Goal: Task Accomplishment & Management: Use online tool/utility

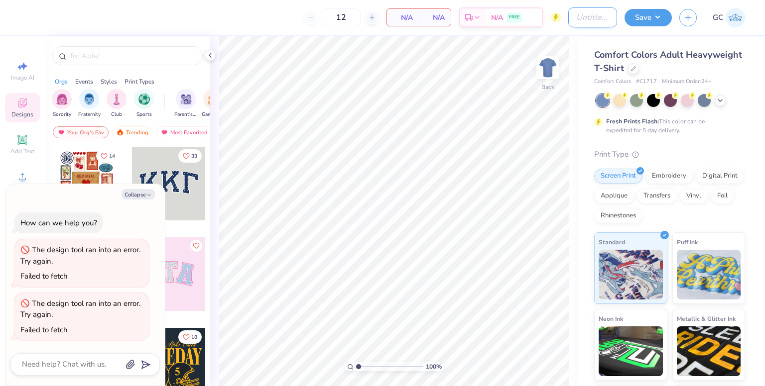
click at [595, 18] on input "Design Title" at bounding box center [592, 17] width 49 height 20
type input "C"
type textarea "x"
type input "CU"
type textarea "x"
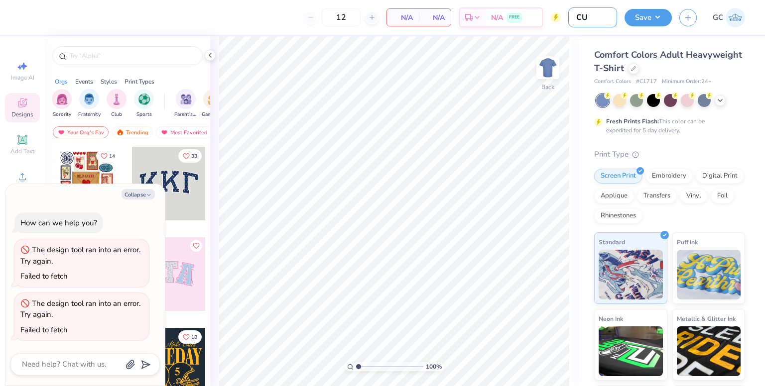
type input "CU"
type textarea "x"
type input "CU L"
type textarea "x"
type input "CU [PERSON_NAME]"
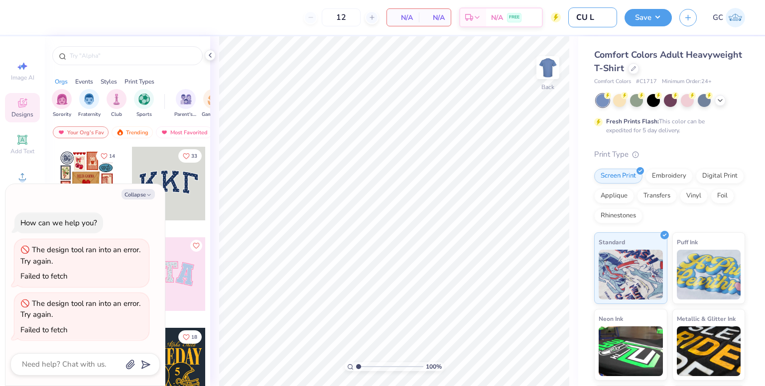
type textarea "x"
type input "CU Lig"
type textarea "x"
type input "CU Liga"
type textarea "x"
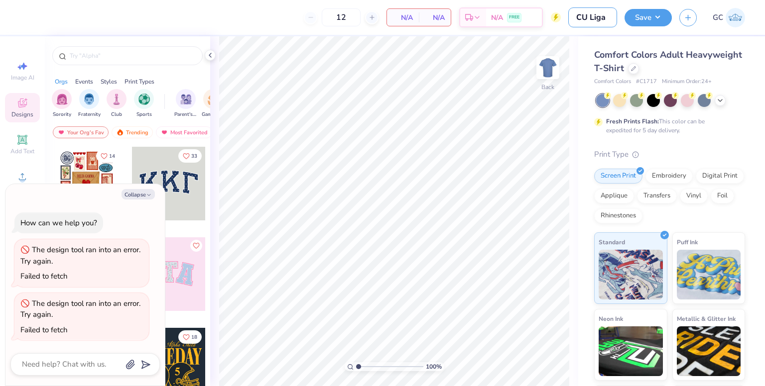
type input "CU Liga"
type textarea "x"
type input "CU Liga F"
type textarea "x"
type input "CU Liga Fi"
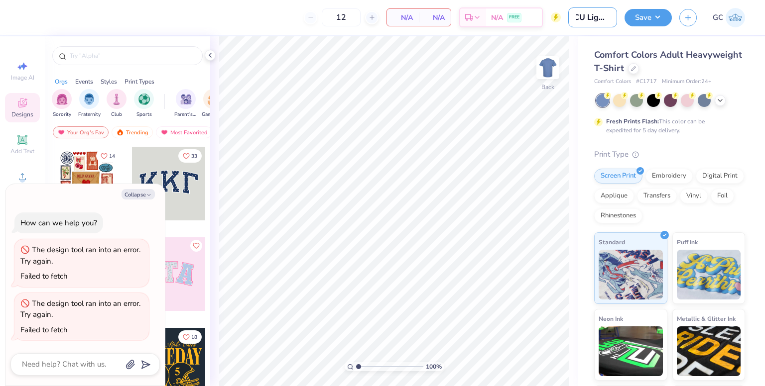
type textarea "x"
type input "CU Liga Fil"
type textarea "x"
type input "CU Liga Fili"
type textarea "x"
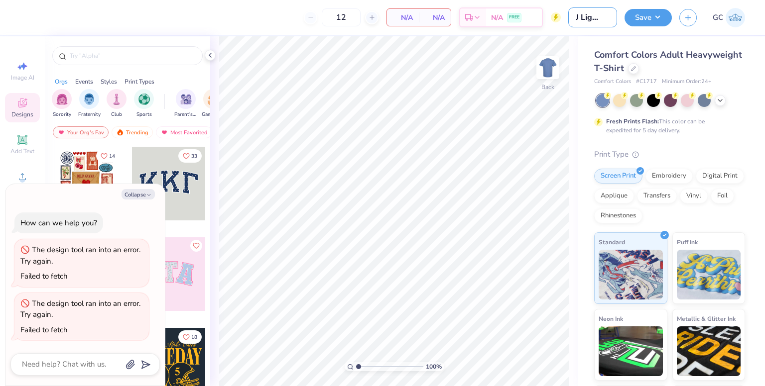
type input "CU Liga Filip"
type textarea "x"
type input "CU Liga [PERSON_NAME]"
type textarea "x"
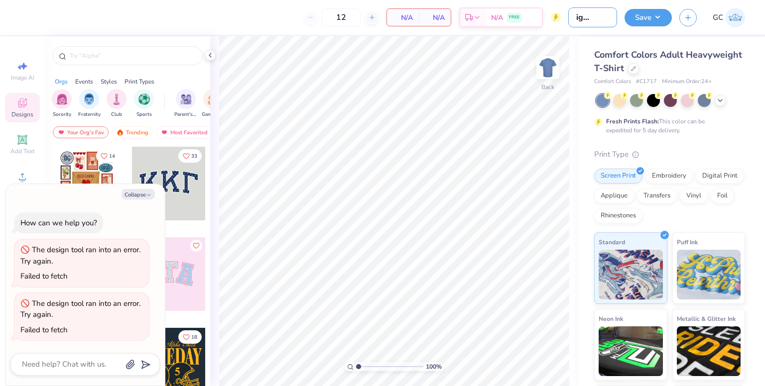
type input "CU Liga Filipin"
type textarea "x"
type input "CU Liga Filipina"
click at [573, 192] on div "100 % Back" at bounding box center [394, 211] width 368 height 350
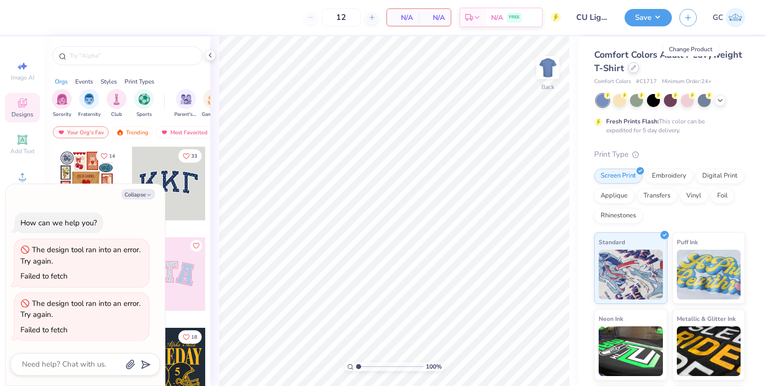
click at [639, 70] on div at bounding box center [633, 67] width 11 height 11
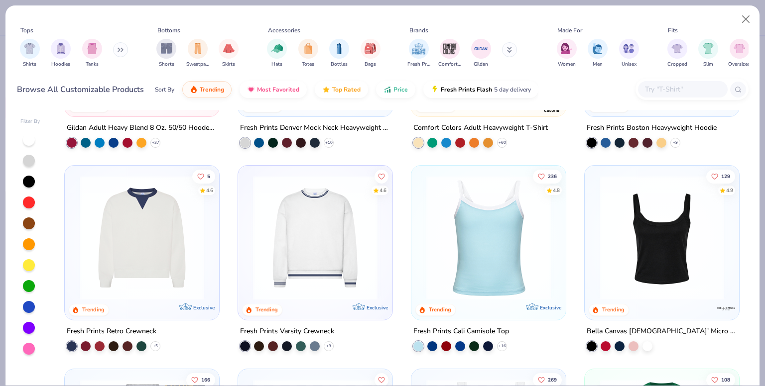
scroll to position [154, 0]
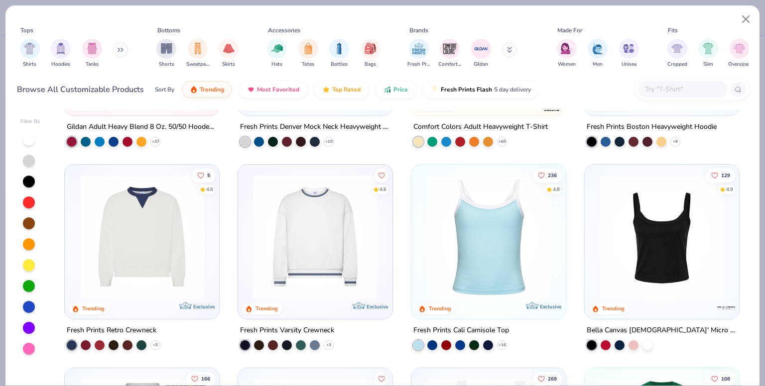
click at [313, 228] on img at bounding box center [315, 237] width 134 height 124
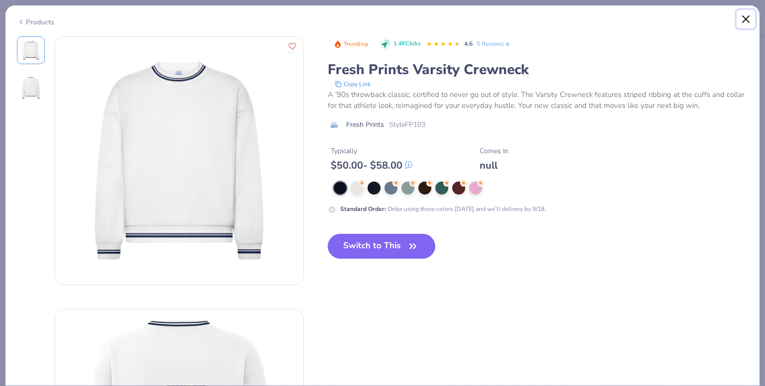
click at [751, 16] on button "Close" at bounding box center [745, 19] width 19 height 19
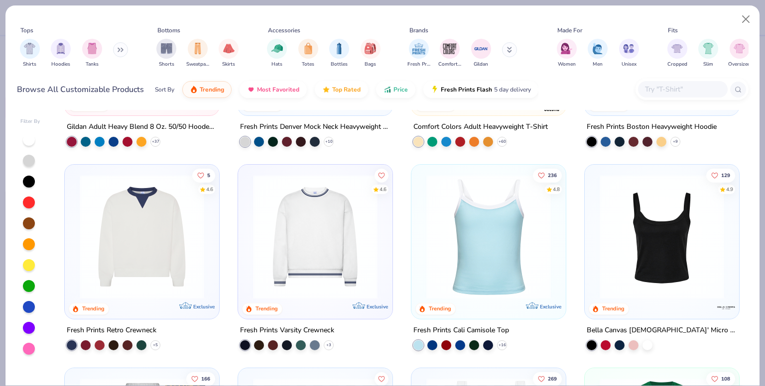
click at [113, 51] on div "Shirts Hoodies Tanks" at bounding box center [74, 53] width 115 height 37
click at [119, 51] on icon at bounding box center [118, 49] width 1 height 3
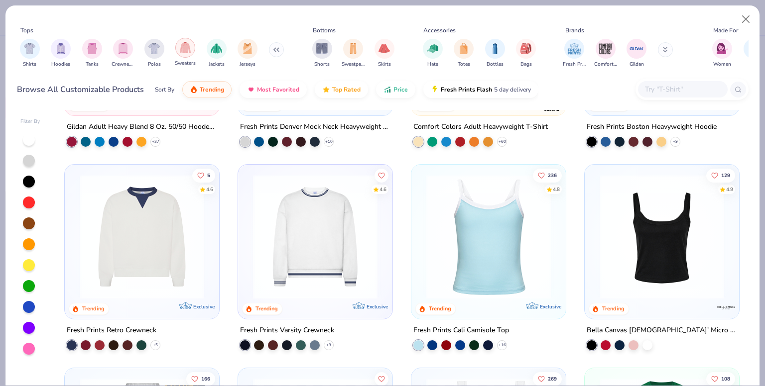
click at [177, 52] on div "filter for Sweaters" at bounding box center [185, 48] width 20 height 20
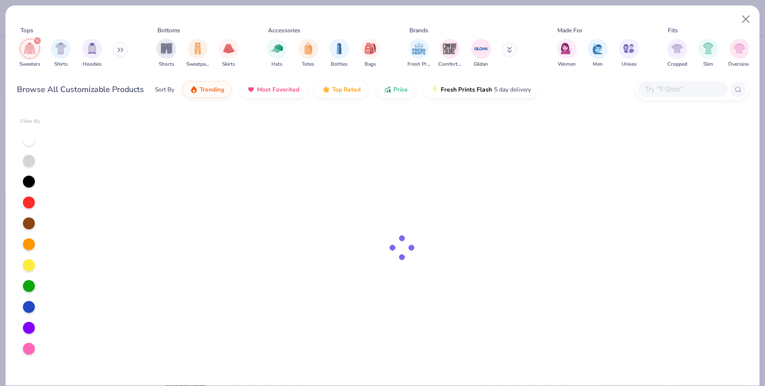
click at [119, 51] on icon at bounding box center [118, 49] width 1 height 3
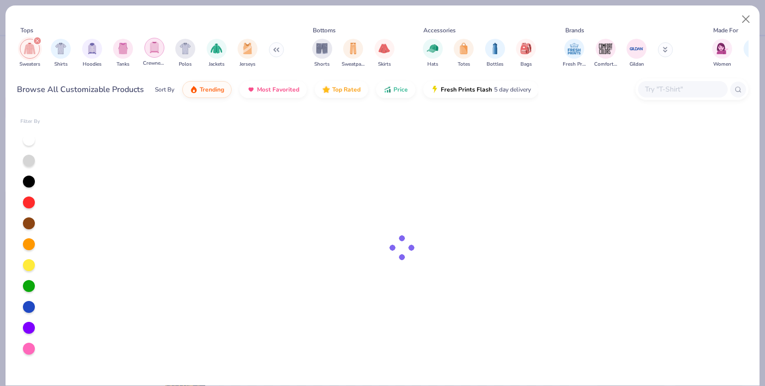
click at [154, 56] on div "filter for Crewnecks" at bounding box center [154, 48] width 20 height 20
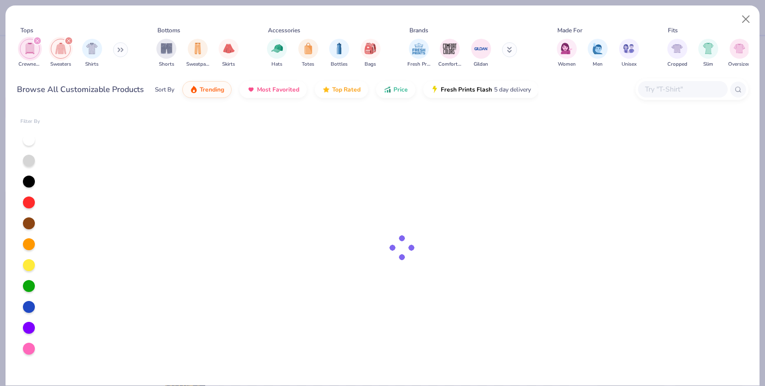
click at [71, 39] on div "filter for Sweaters" at bounding box center [68, 40] width 9 height 9
type textarea "x"
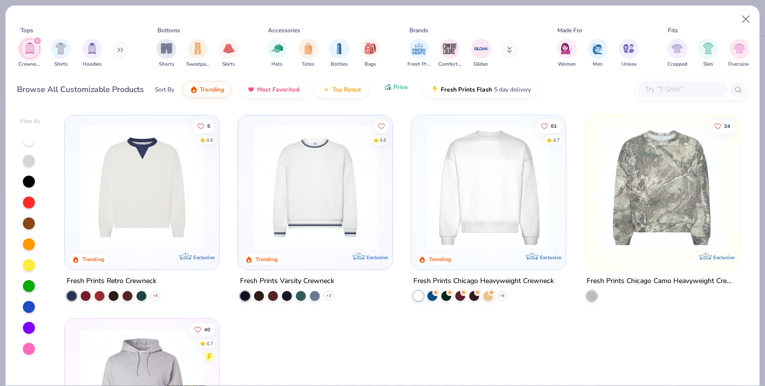
click at [390, 86] on button "Price" at bounding box center [395, 87] width 39 height 17
